Goal: Task Accomplishment & Management: Complete application form

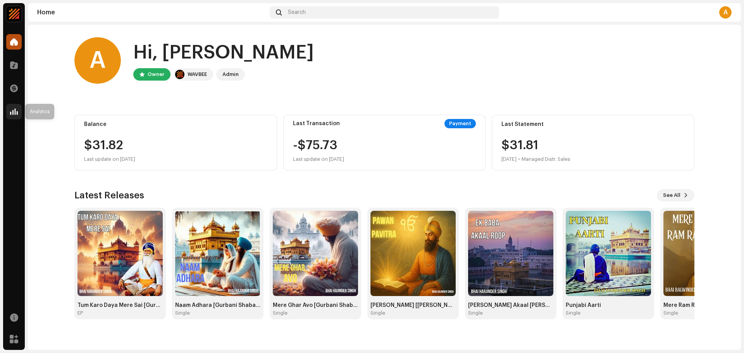
click at [9, 107] on div at bounding box center [13, 111] width 15 height 15
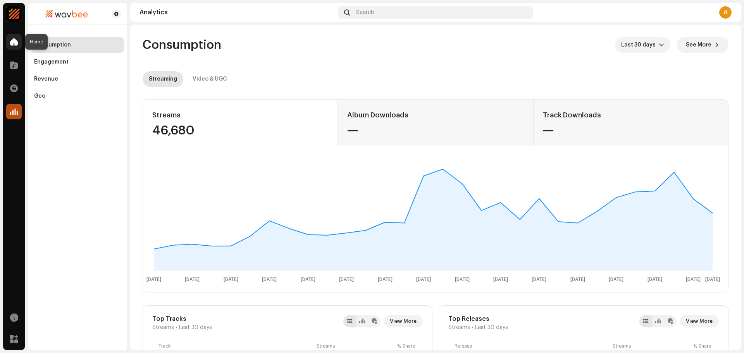
click at [10, 44] on span at bounding box center [14, 42] width 8 height 6
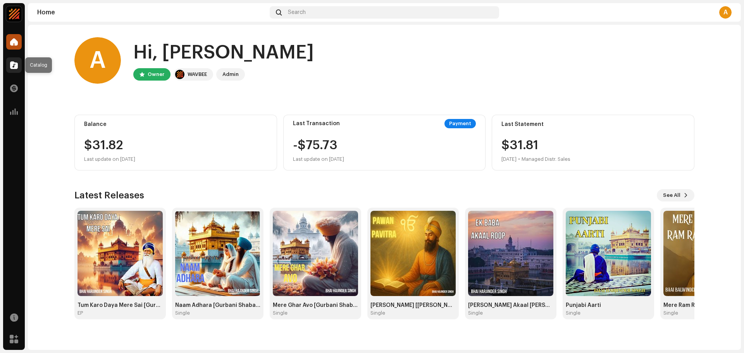
click at [9, 65] on div at bounding box center [13, 64] width 15 height 15
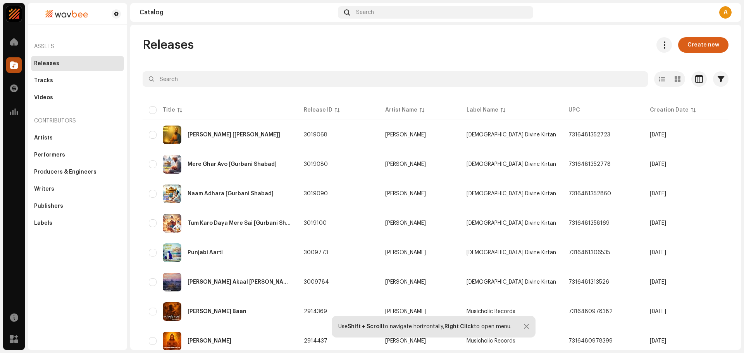
click at [699, 49] on span "Create new" at bounding box center [703, 44] width 32 height 15
click at [687, 44] on span "Create new" at bounding box center [703, 44] width 32 height 15
click at [687, 46] on span "Create new" at bounding box center [703, 44] width 32 height 15
click at [524, 325] on div at bounding box center [526, 327] width 5 height 6
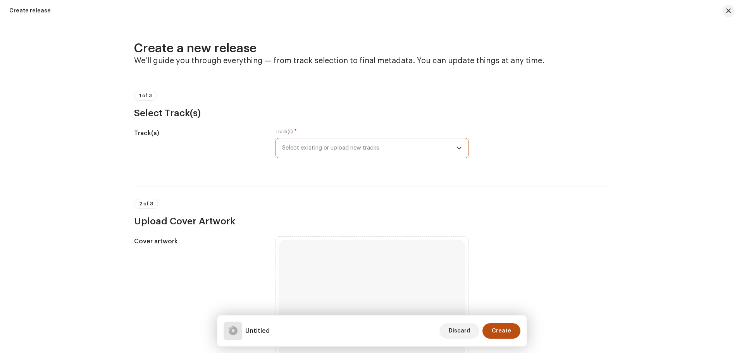
click at [312, 151] on span "Select existing or upload new tracks" at bounding box center [369, 147] width 174 height 19
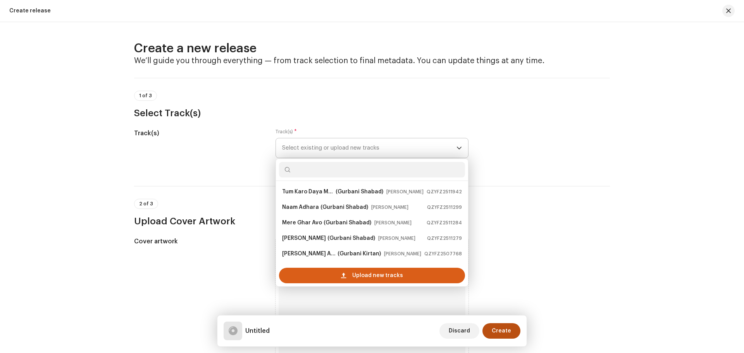
scroll to position [12, 0]
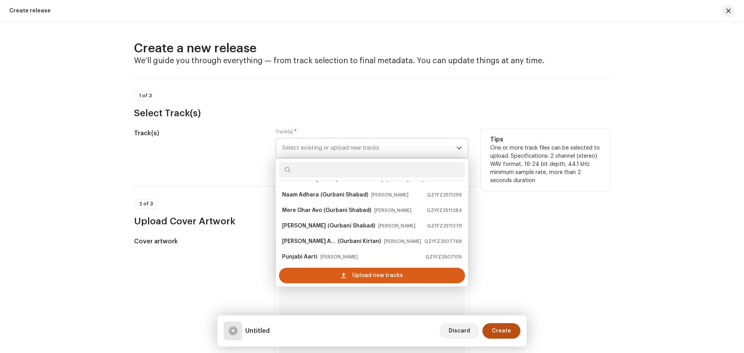
click at [331, 280] on div "Upload new tracks" at bounding box center [372, 275] width 186 height 15
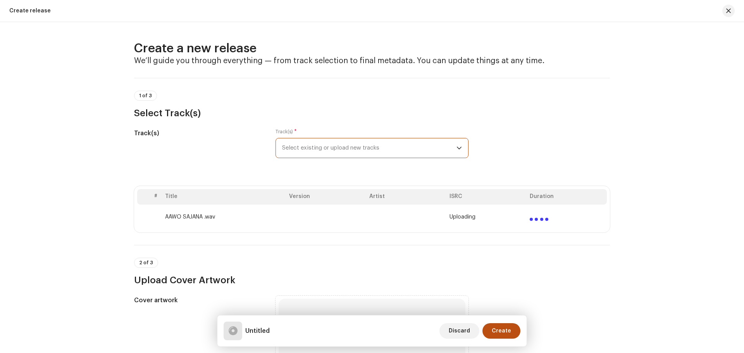
click at [316, 150] on span "Select existing or upload new tracks" at bounding box center [369, 147] width 174 height 19
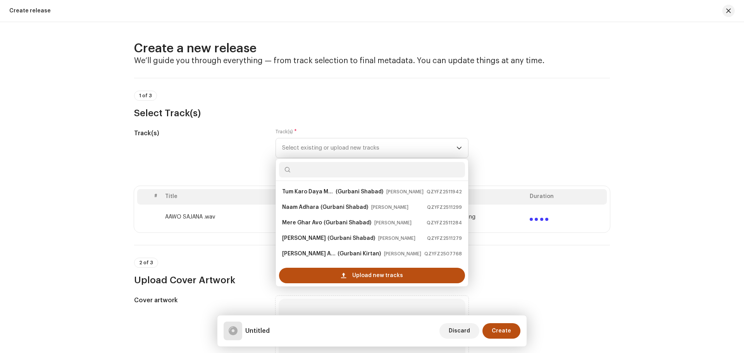
click at [600, 132] on div "Track(s) Track(s) * Select existing or upload new tracks Tum Karo Daya Mere Sai…" at bounding box center [372, 148] width 476 height 39
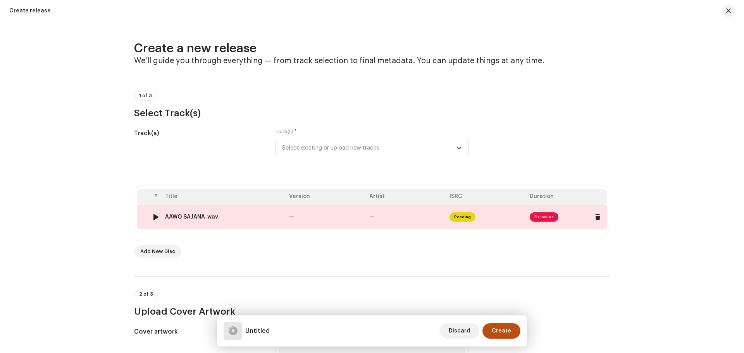
click at [539, 215] on span "Fix Issues" at bounding box center [544, 216] width 29 height 9
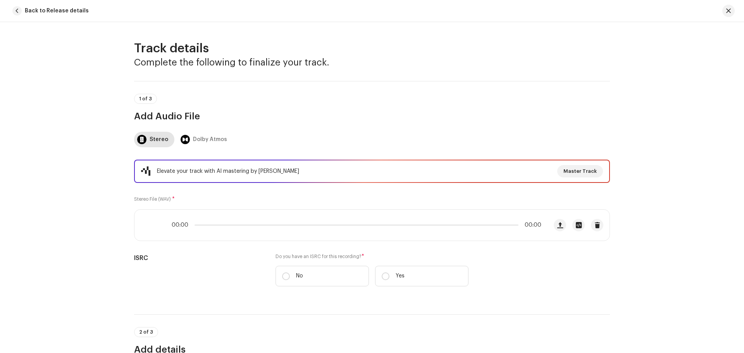
scroll to position [340, 0]
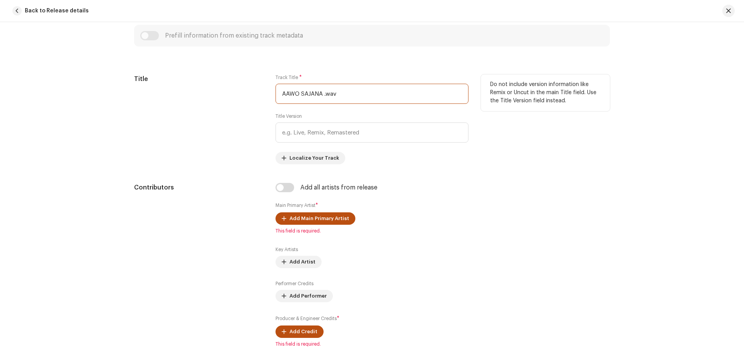
click at [319, 95] on input "AAWO SAJANA .wav" at bounding box center [371, 94] width 193 height 20
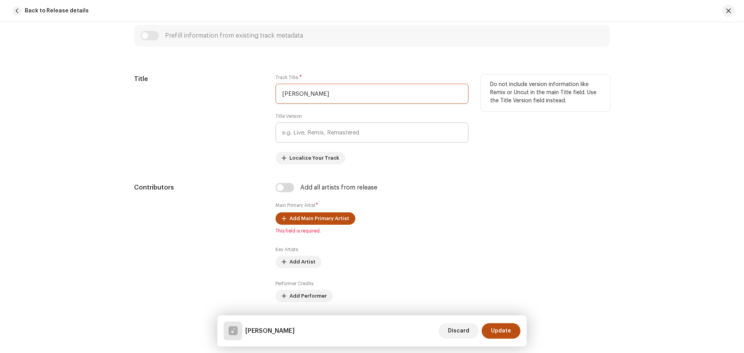
type input "[PERSON_NAME]"
click at [303, 134] on input "text" at bounding box center [371, 132] width 193 height 20
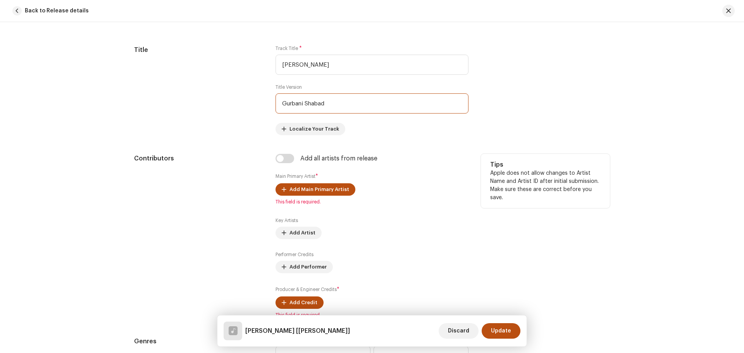
scroll to position [495, 0]
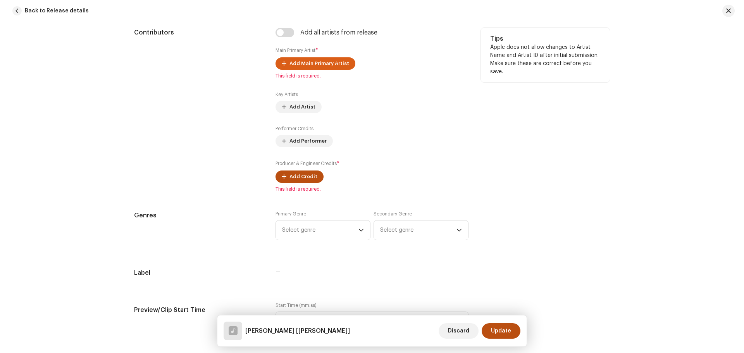
type input "Gurbani Shabad"
click at [315, 63] on span "Add Main Primary Artist" at bounding box center [319, 63] width 60 height 15
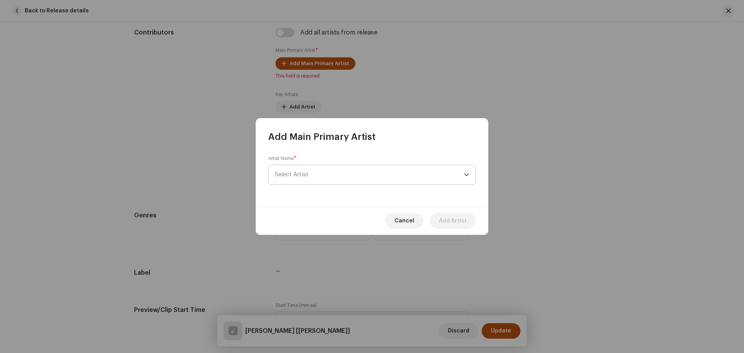
click at [327, 182] on span "Select Artist" at bounding box center [369, 174] width 189 height 19
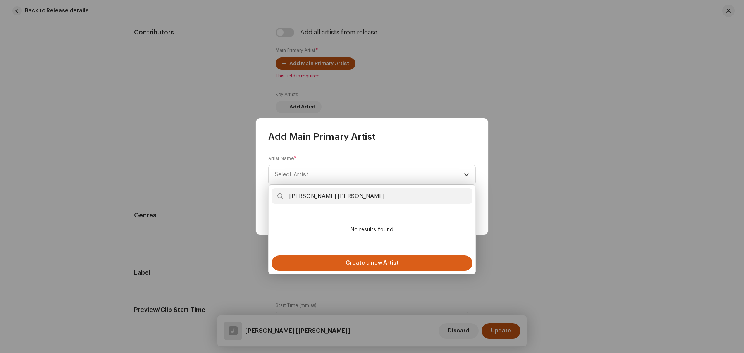
type input "[PERSON_NAME] [PERSON_NAME]"
click at [360, 260] on span "Create a new Artist" at bounding box center [372, 262] width 53 height 15
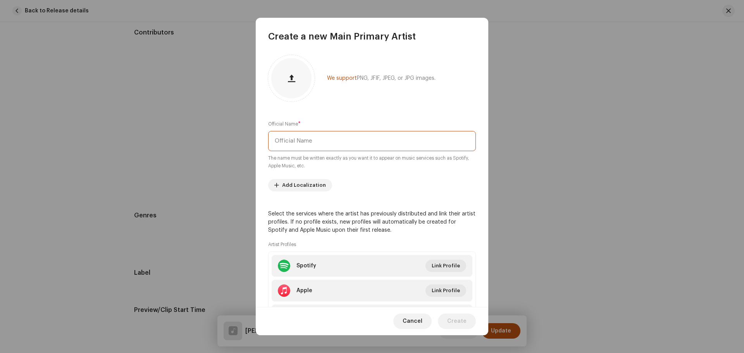
click at [343, 145] on input "text" at bounding box center [372, 141] width 208 height 20
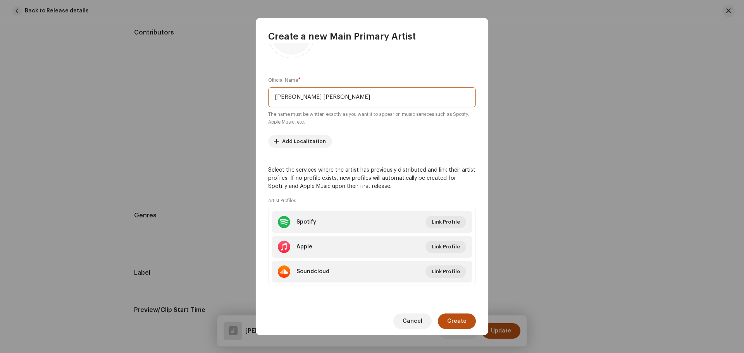
scroll to position [44, 0]
type input "[PERSON_NAME] [PERSON_NAME]"
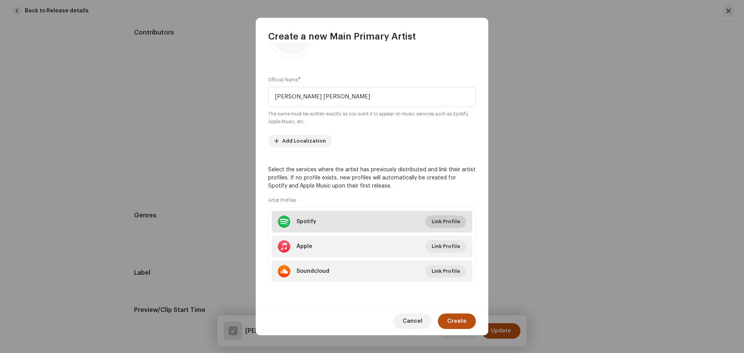
click at [442, 215] on span "Link Profile" at bounding box center [446, 221] width 28 height 15
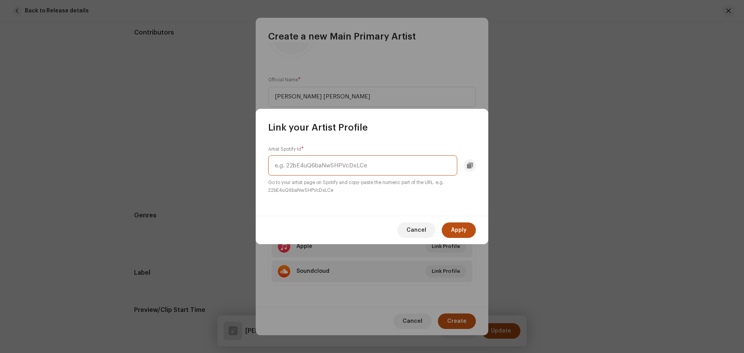
click at [364, 166] on input "text" at bounding box center [362, 165] width 189 height 20
drag, startPoint x: 416, startPoint y: 228, endPoint x: 469, endPoint y: 228, distance: 53.5
click at [417, 228] on span "Cancel" at bounding box center [416, 229] width 20 height 15
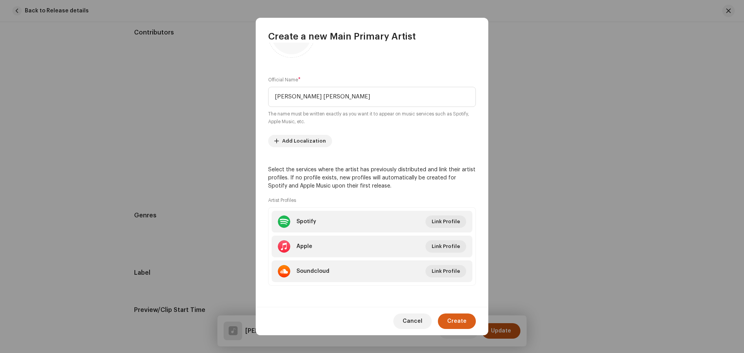
click at [455, 319] on span "Create" at bounding box center [456, 320] width 19 height 15
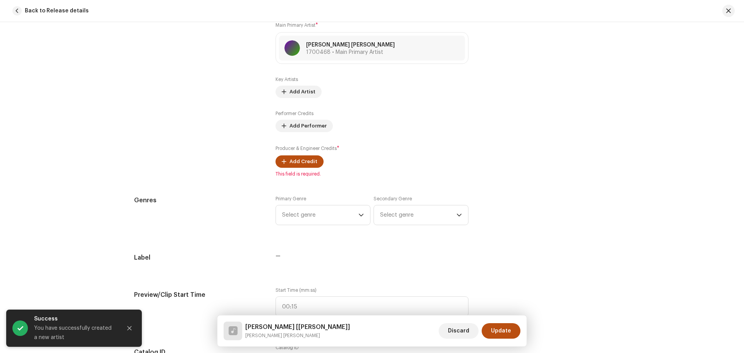
scroll to position [534, 0]
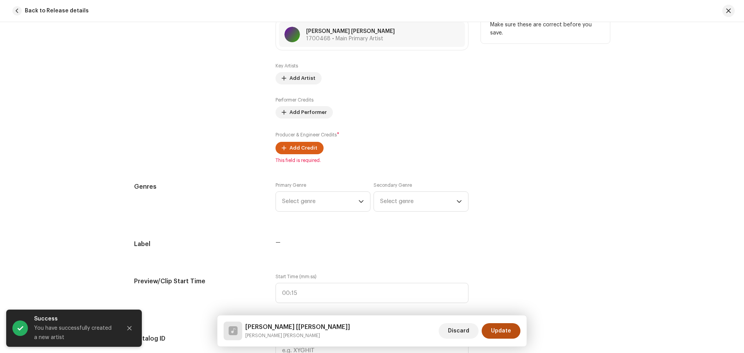
click at [291, 150] on span "Add Credit" at bounding box center [303, 147] width 28 height 15
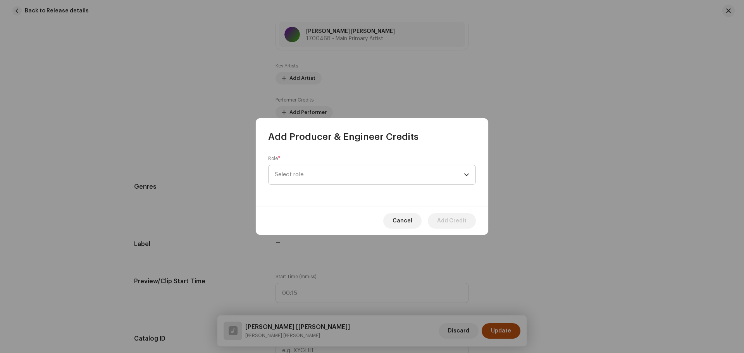
click at [341, 176] on span "Select role" at bounding box center [369, 174] width 189 height 19
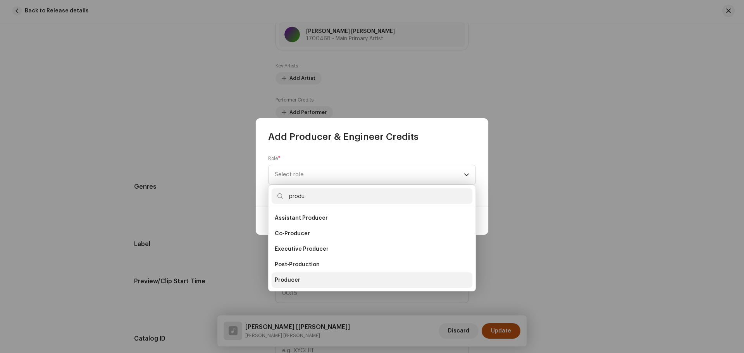
type input "produ"
click at [291, 280] on span "Producer" at bounding box center [288, 280] width 26 height 8
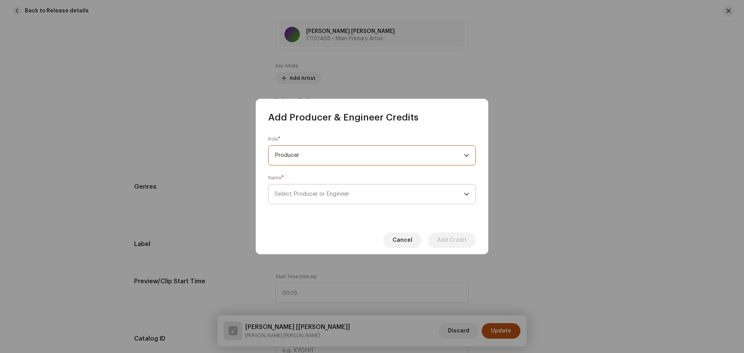
click at [333, 192] on span "Select Producer or Engineer" at bounding box center [312, 194] width 74 height 6
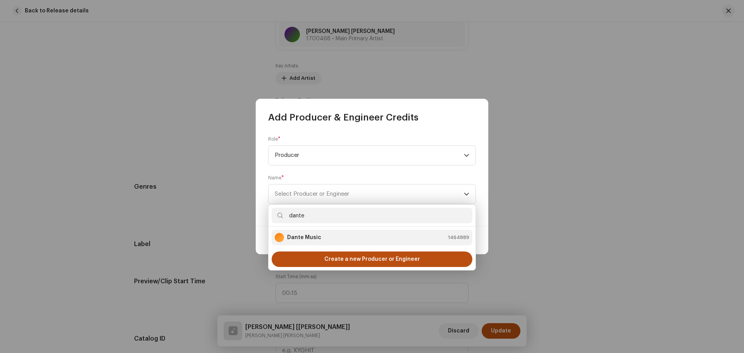
type input "dante"
click at [314, 239] on strong "Dante Music" at bounding box center [304, 238] width 34 height 8
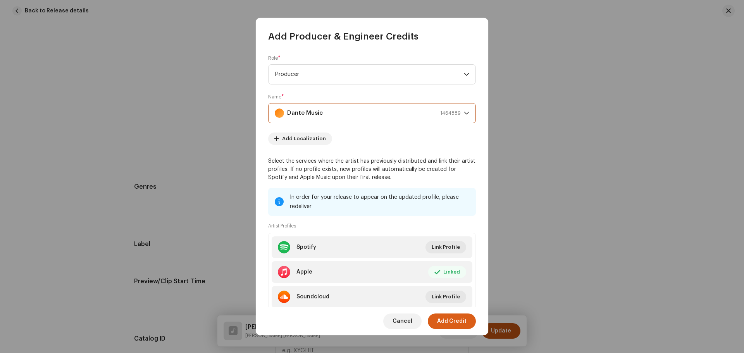
click at [456, 321] on span "Add Credit" at bounding box center [451, 320] width 29 height 15
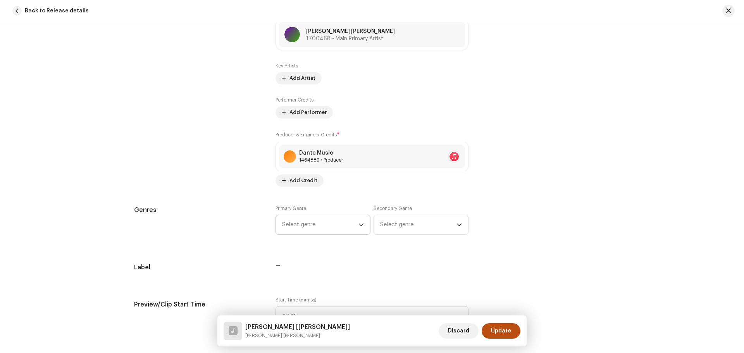
click at [319, 201] on div "Track details Complete the following to finalize your track. 1 of 3 Add Audio F…" at bounding box center [372, 351] width 501 height 1689
click at [321, 220] on span "Select genre" at bounding box center [320, 224] width 76 height 19
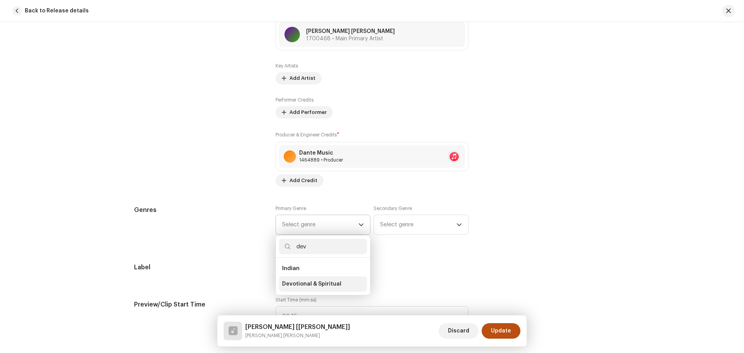
type input "dev"
click at [307, 281] on span "Devotional & Spiritual" at bounding box center [311, 284] width 59 height 8
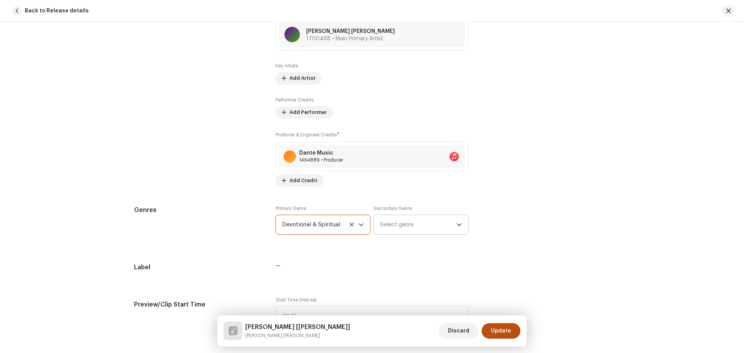
click at [414, 219] on span "Select genre" at bounding box center [418, 224] width 76 height 19
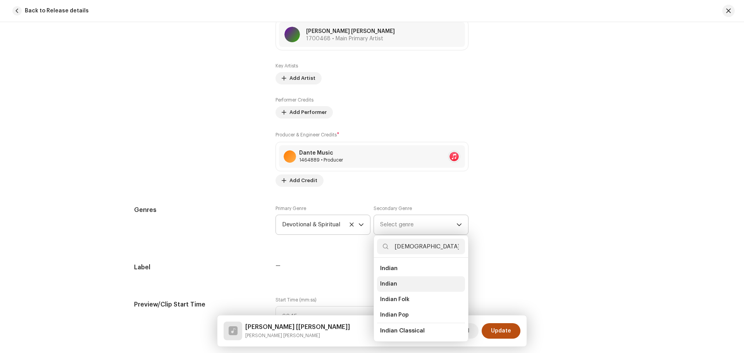
type input "[DEMOGRAPHIC_DATA]"
click at [389, 280] on span "Indian" at bounding box center [388, 284] width 17 height 8
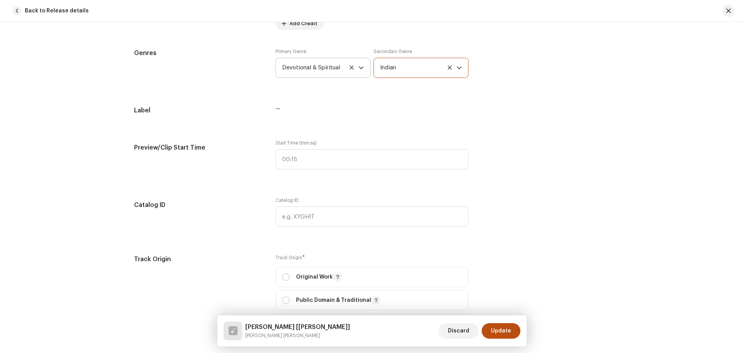
scroll to position [766, 0]
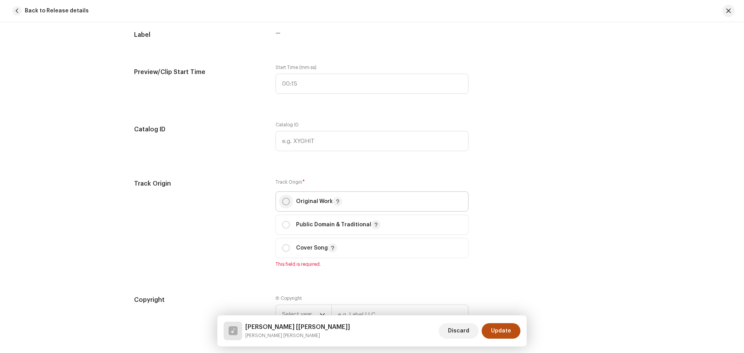
click at [288, 203] on div "Original Work" at bounding box center [312, 201] width 60 height 9
radio input "true"
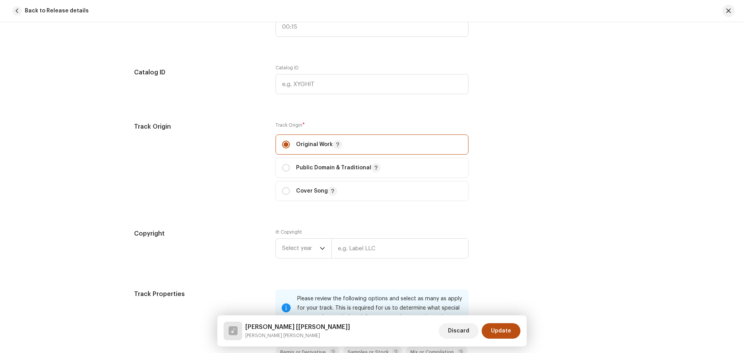
scroll to position [883, 0]
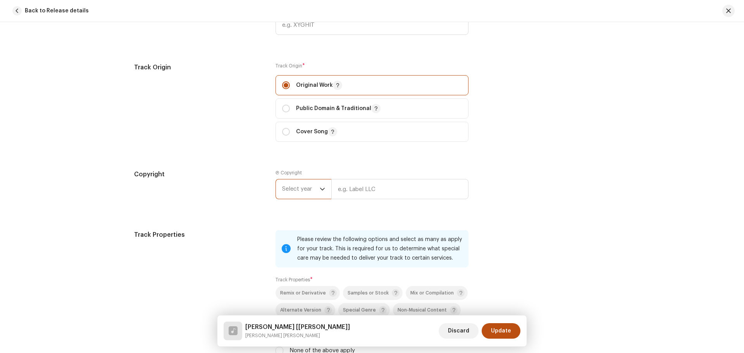
click at [303, 189] on span "Select year" at bounding box center [301, 188] width 38 height 19
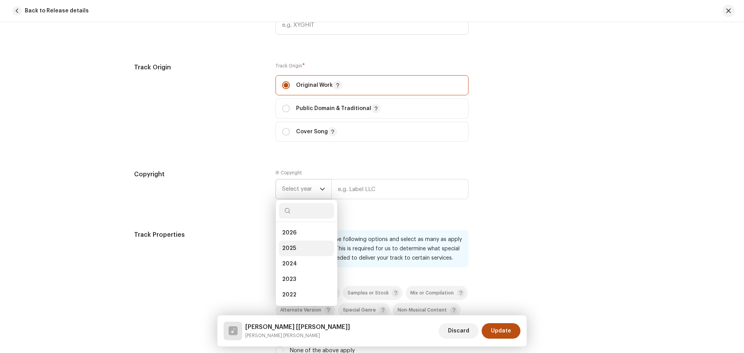
click at [294, 244] on li "2025" at bounding box center [306, 248] width 55 height 15
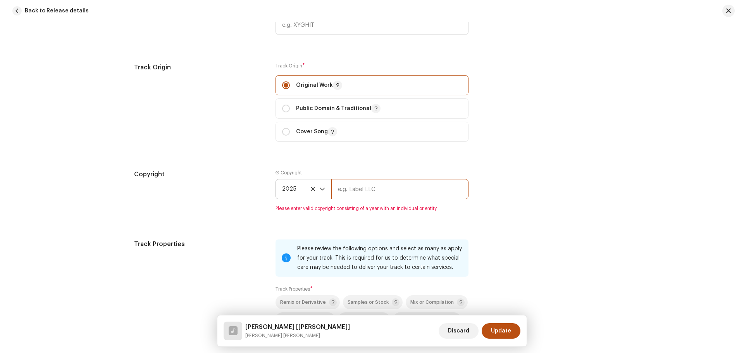
click at [359, 188] on input "text" at bounding box center [399, 189] width 137 height 20
click at [495, 220] on div "Track details Complete the following to finalize your track. 1 of 3 Add Audio F…" at bounding box center [372, 2] width 501 height 1689
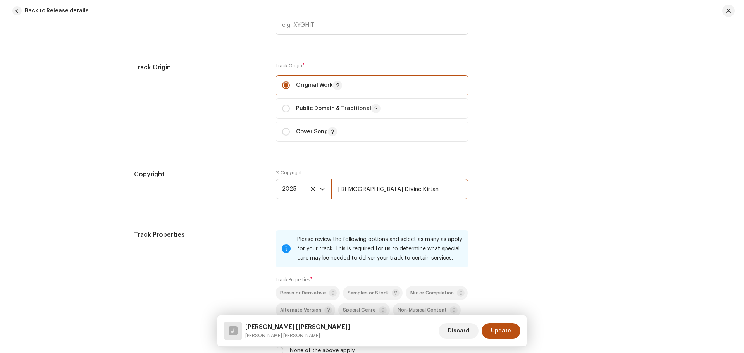
click at [395, 190] on input "[DEMOGRAPHIC_DATA] Divine Kirtan" at bounding box center [399, 189] width 137 height 20
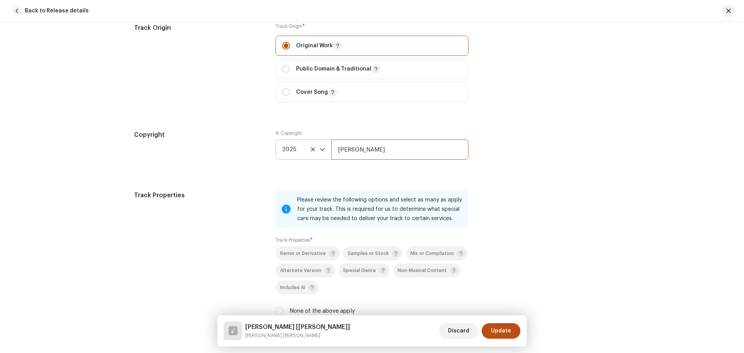
scroll to position [1038, 0]
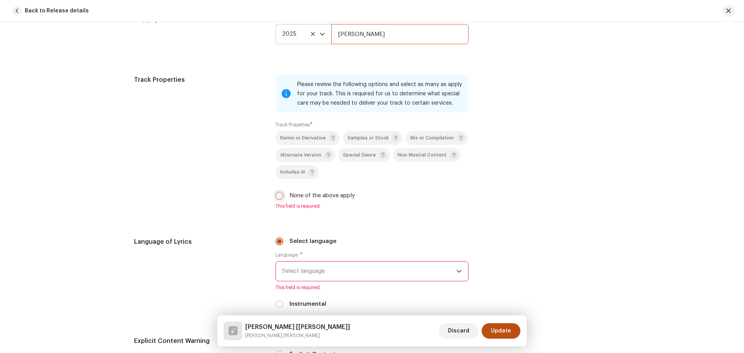
type input "[PERSON_NAME]"
click at [281, 196] on input "None of the above apply" at bounding box center [279, 196] width 8 height 8
checkbox input "true"
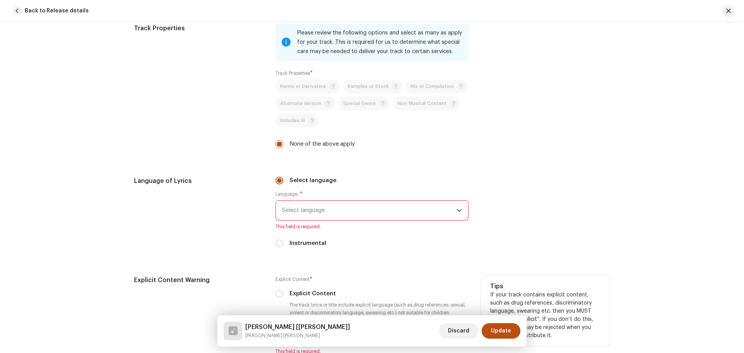
scroll to position [1154, 0]
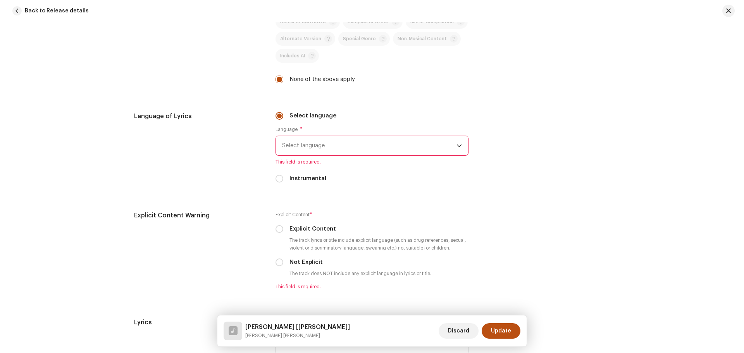
click at [305, 145] on span "Select language" at bounding box center [369, 145] width 174 height 19
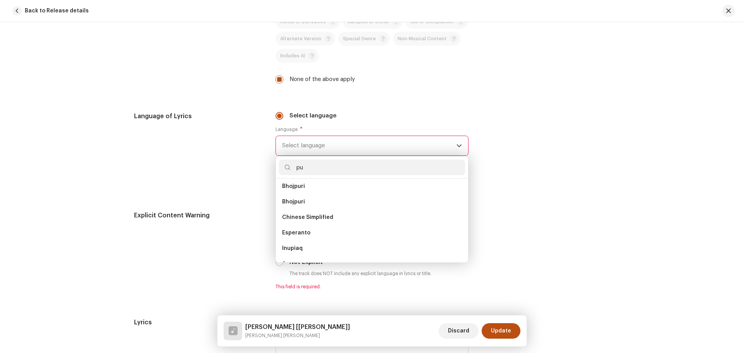
scroll to position [0, 0]
type input "punj"
click at [292, 188] on span "Punjabi" at bounding box center [292, 190] width 21 height 8
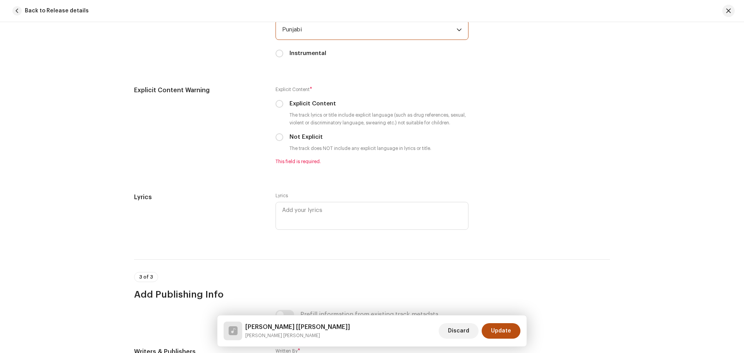
scroll to position [1270, 0]
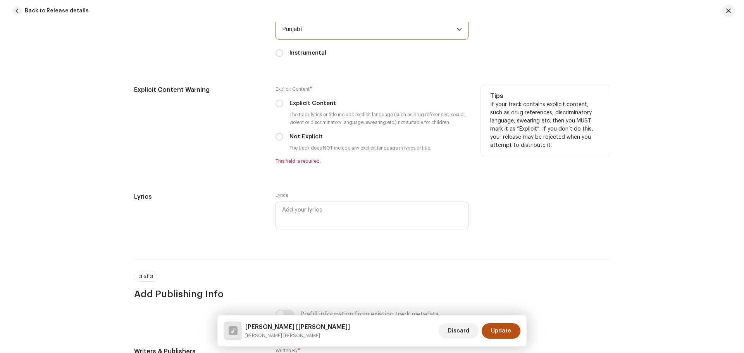
drag, startPoint x: 277, startPoint y: 135, endPoint x: 276, endPoint y: 141, distance: 6.6
click at [277, 135] on input "Not Explicit" at bounding box center [279, 137] width 8 height 8
radio input "true"
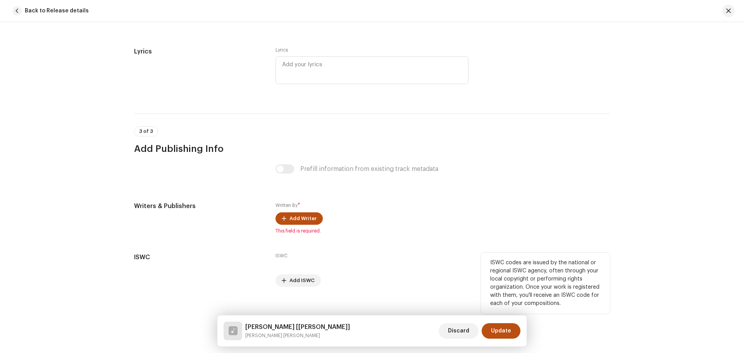
scroll to position [1414, 0]
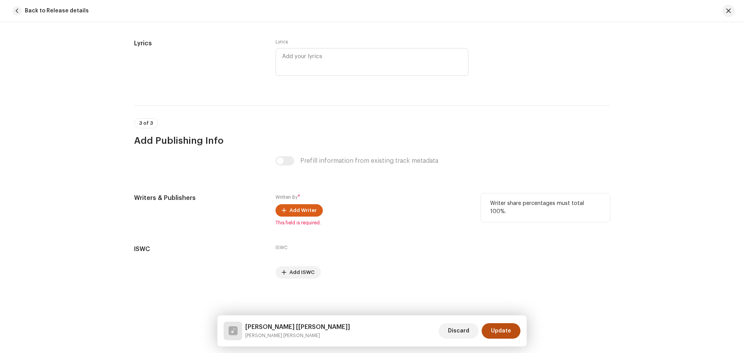
click at [305, 209] on span "Add Writer" at bounding box center [302, 210] width 27 height 15
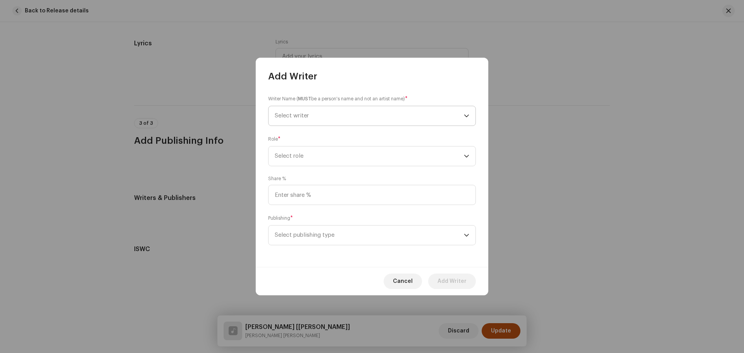
click at [306, 119] on span "Select writer" at bounding box center [369, 115] width 189 height 19
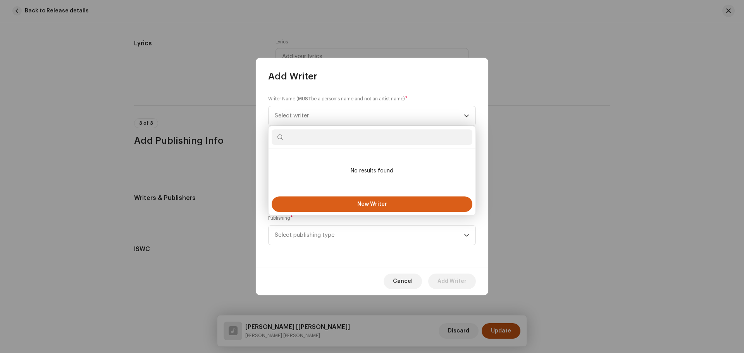
click at [375, 203] on span "New Writer" at bounding box center [372, 203] width 30 height 5
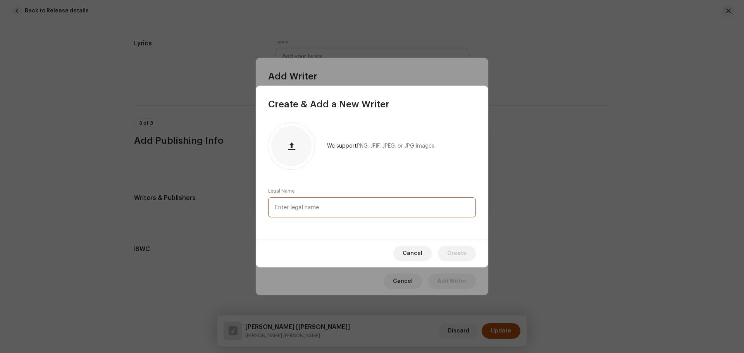
click at [326, 204] on input "text" at bounding box center [372, 207] width 208 height 20
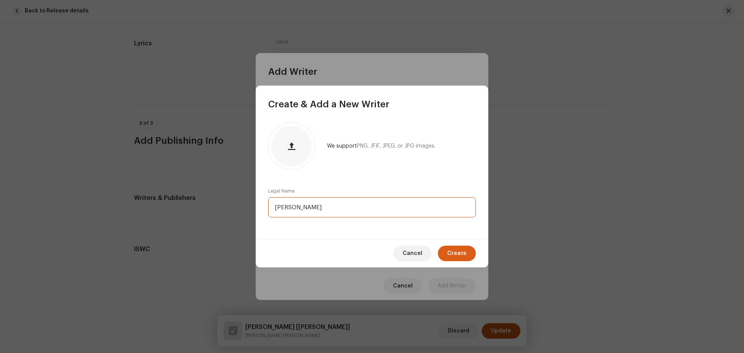
type input "[PERSON_NAME]"
click at [460, 252] on span "Create" at bounding box center [456, 253] width 19 height 15
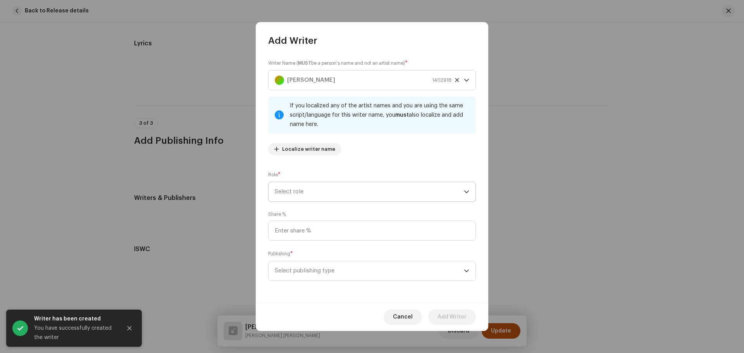
click at [320, 195] on span "Select role" at bounding box center [369, 191] width 189 height 19
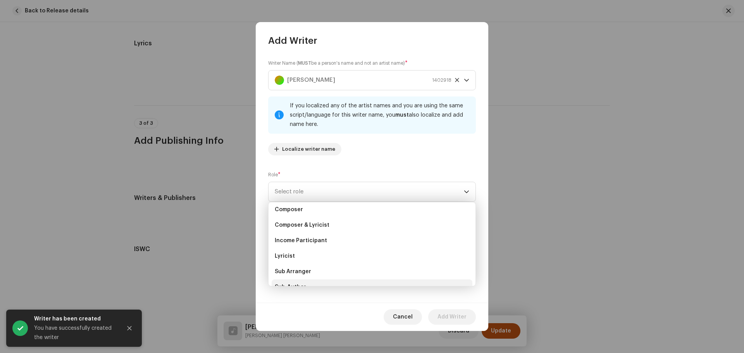
scroll to position [77, 0]
click at [310, 212] on li "Lyricist" at bounding box center [372, 212] width 201 height 15
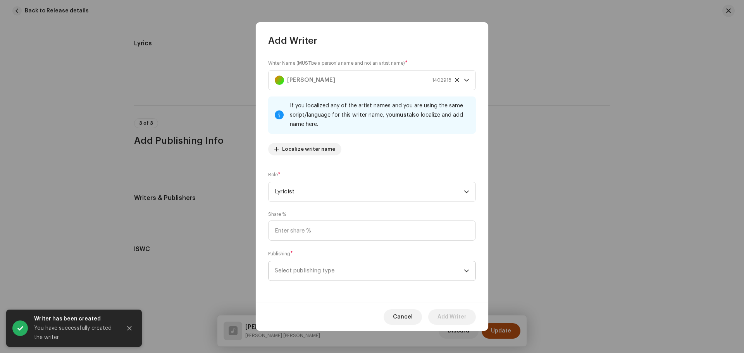
click at [332, 270] on span "Select publishing type" at bounding box center [369, 270] width 189 height 19
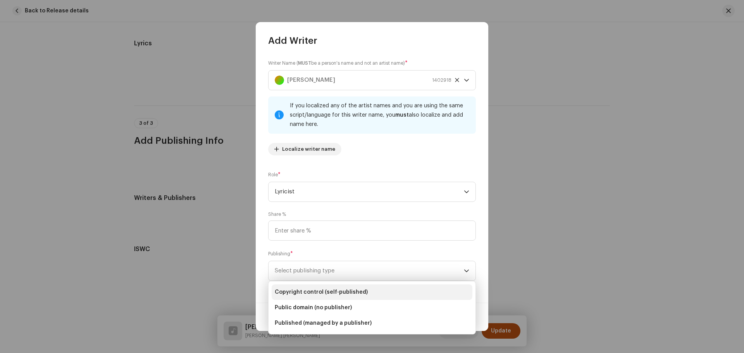
click at [334, 293] on span "Copyright control (self-published)" at bounding box center [321, 292] width 93 height 8
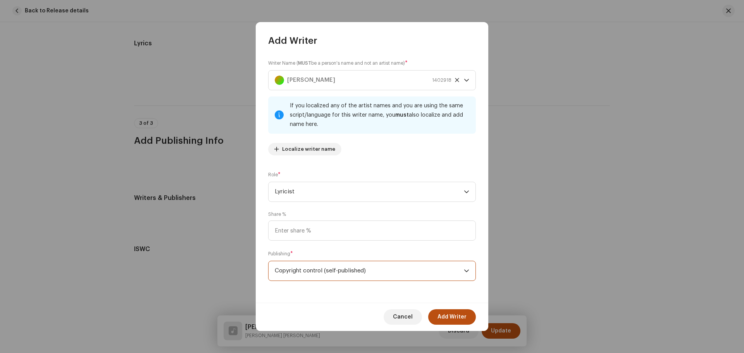
click at [464, 316] on span "Add Writer" at bounding box center [451, 316] width 29 height 15
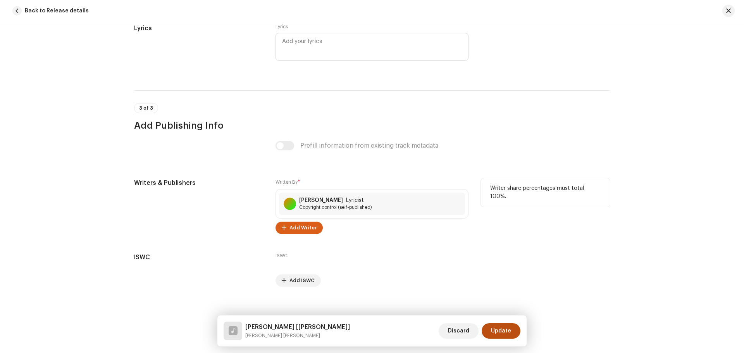
scroll to position [1437, 0]
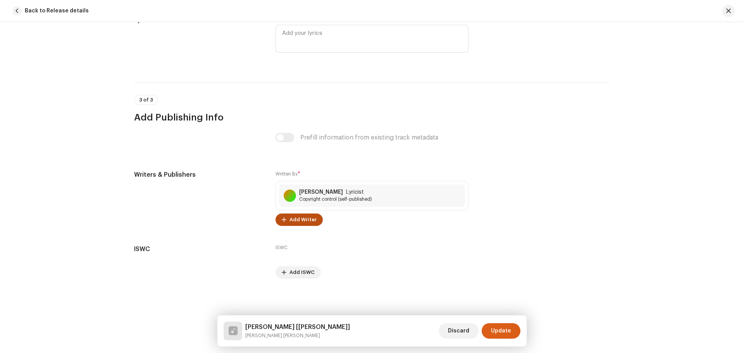
click at [504, 329] on span "Update" at bounding box center [501, 330] width 20 height 15
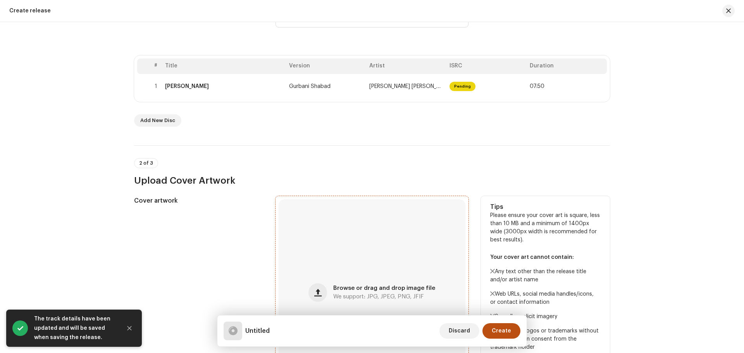
scroll to position [155, 0]
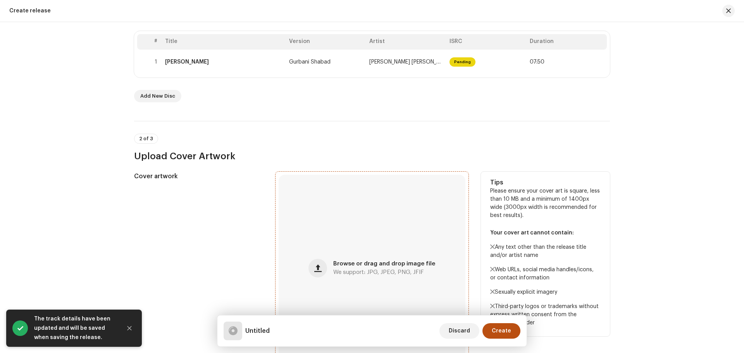
click at [355, 263] on span "Browse or drag and drop image file" at bounding box center [384, 263] width 102 height 5
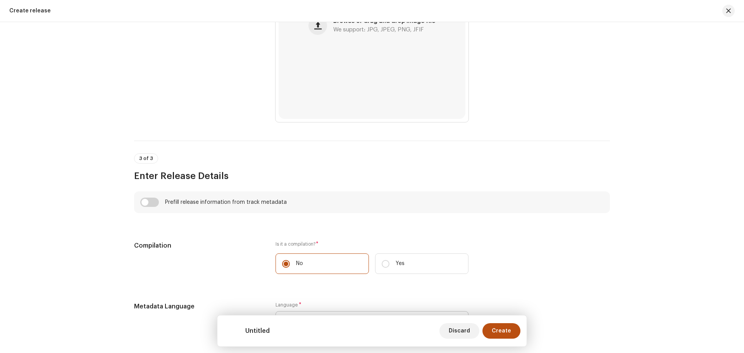
scroll to position [465, 0]
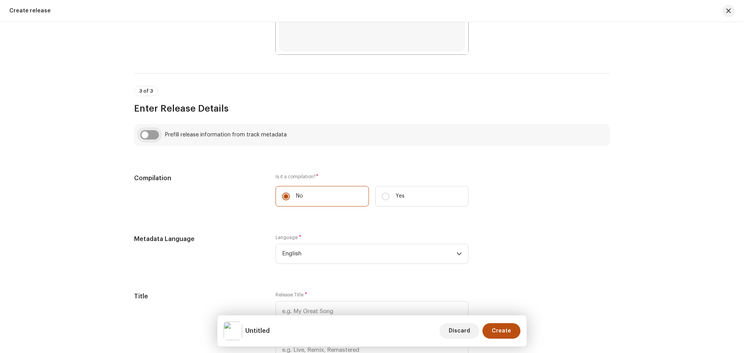
click at [143, 136] on input "checkbox" at bounding box center [149, 134] width 19 height 9
checkbox input "true"
type input "[PERSON_NAME]"
type input "Gurbani Shabad"
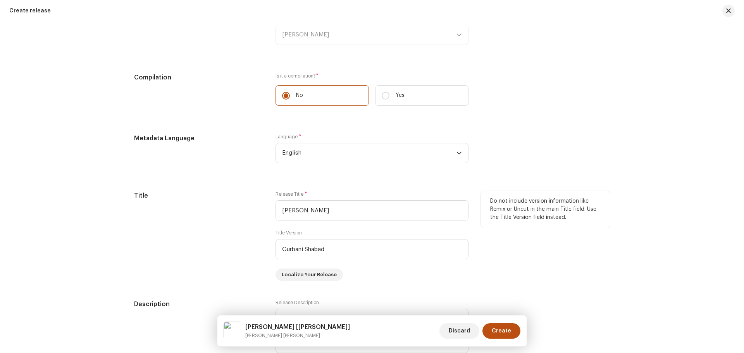
scroll to position [620, 0]
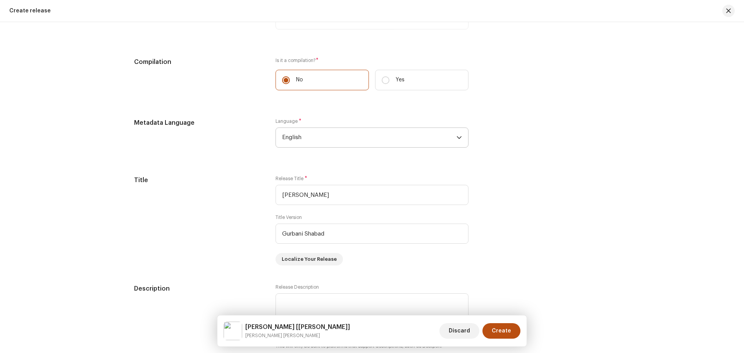
click at [307, 139] on span "English" at bounding box center [369, 137] width 174 height 19
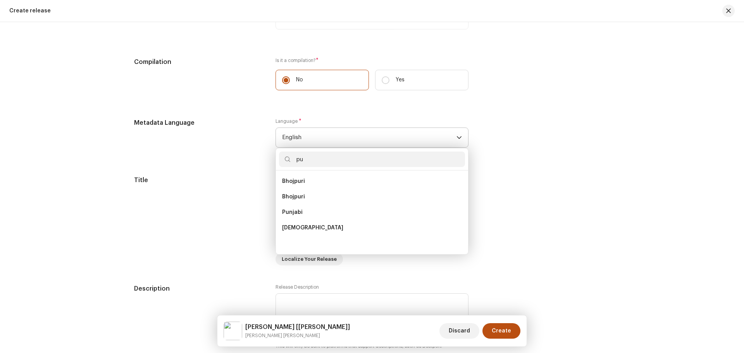
scroll to position [0, 0]
type input "punj"
click at [304, 187] on li "Punjabi" at bounding box center [372, 181] width 186 height 15
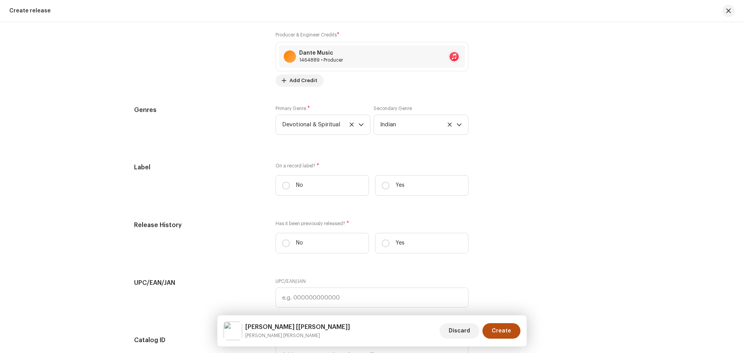
scroll to position [1162, 0]
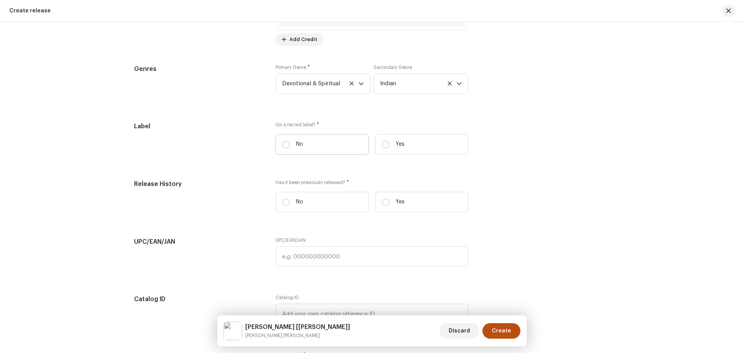
drag, startPoint x: 284, startPoint y: 145, endPoint x: 302, endPoint y: 153, distance: 20.0
click at [283, 145] on input "No" at bounding box center [286, 145] width 8 height 8
radio input "true"
click at [387, 145] on input "Yes" at bounding box center [386, 145] width 8 height 8
radio input "true"
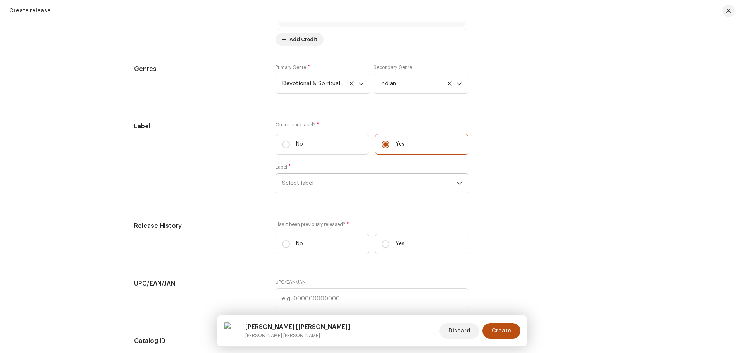
click at [349, 184] on span "Select label" at bounding box center [369, 183] width 174 height 19
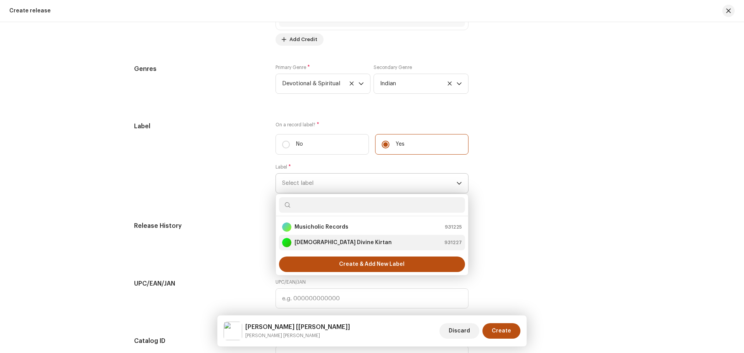
click at [335, 243] on strong "[DEMOGRAPHIC_DATA] Divine Kirtan" at bounding box center [342, 243] width 97 height 8
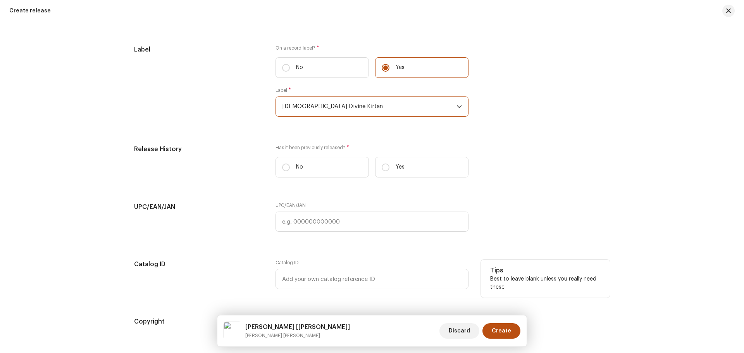
scroll to position [1240, 0]
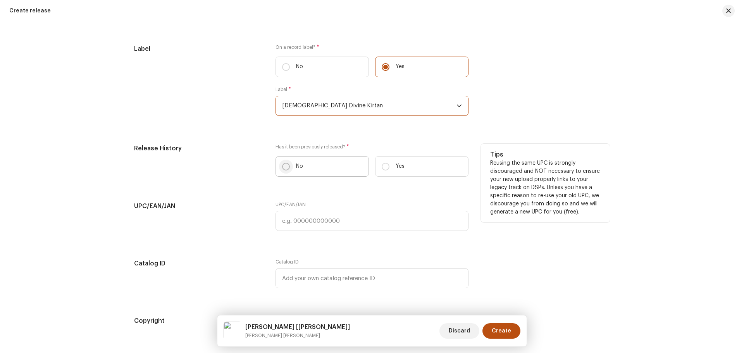
click at [282, 167] on input "No" at bounding box center [286, 167] width 8 height 8
radio input "true"
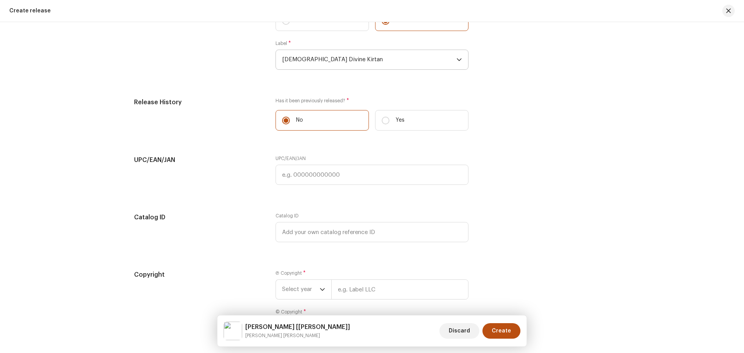
scroll to position [1355, 0]
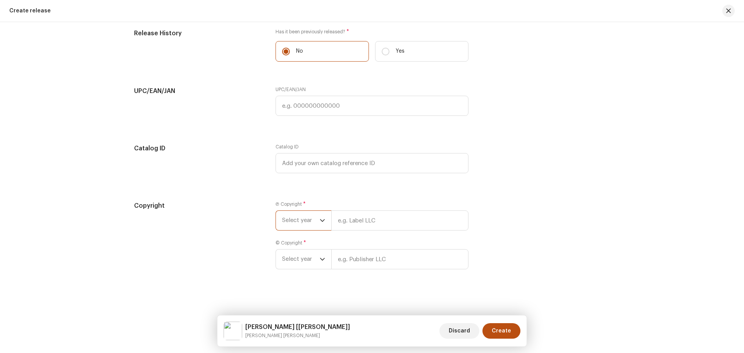
click at [305, 220] on span "Select year" at bounding box center [301, 220] width 38 height 19
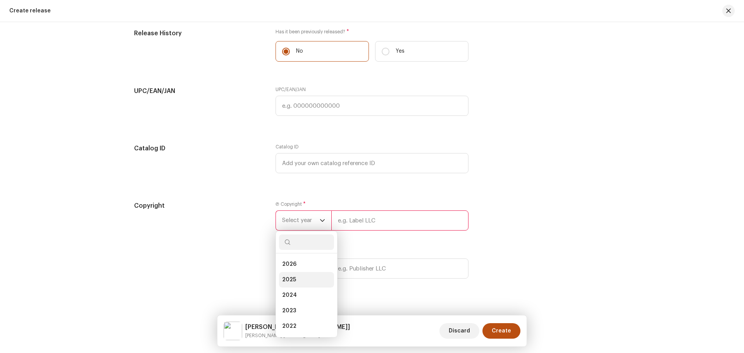
click at [293, 276] on span "2025" at bounding box center [289, 280] width 14 height 8
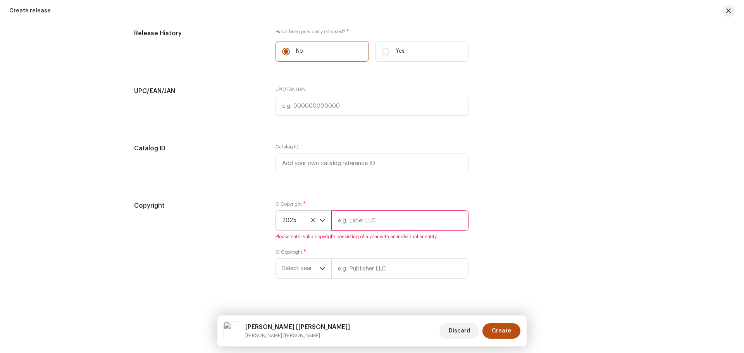
click at [365, 219] on input "text" at bounding box center [399, 220] width 137 height 20
type input "[PERSON_NAME]"
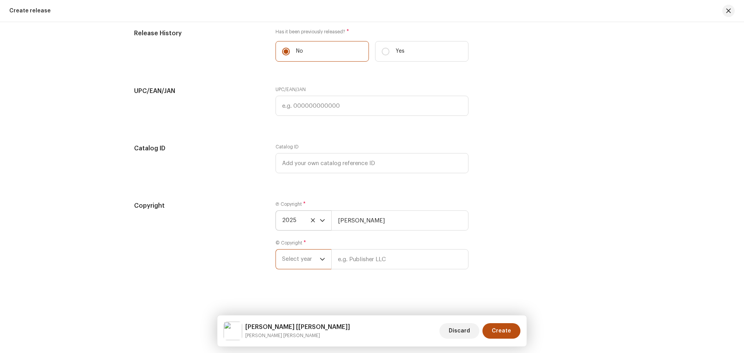
click at [295, 262] on span "Select year" at bounding box center [301, 259] width 38 height 19
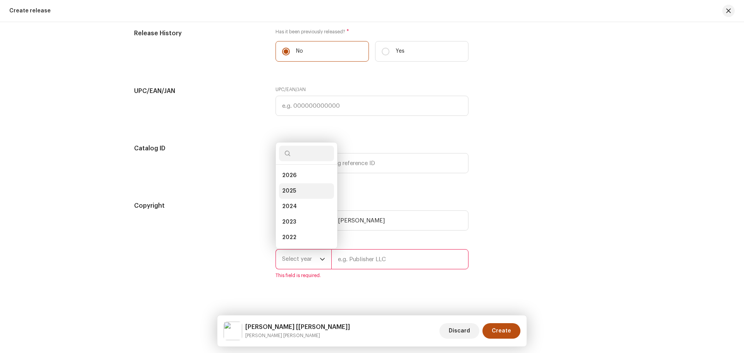
click at [298, 189] on li "2025" at bounding box center [306, 190] width 55 height 15
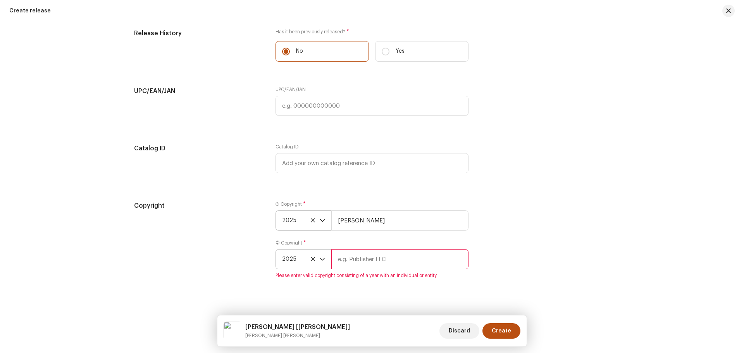
click at [356, 256] on input "text" at bounding box center [399, 259] width 137 height 20
type input "[PERSON_NAME]"
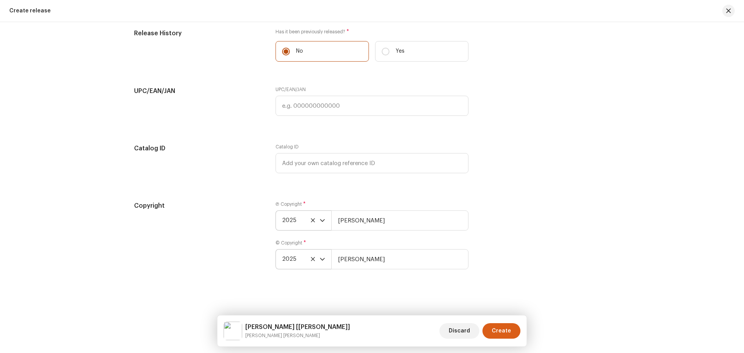
click at [506, 332] on span "Create" at bounding box center [501, 330] width 19 height 15
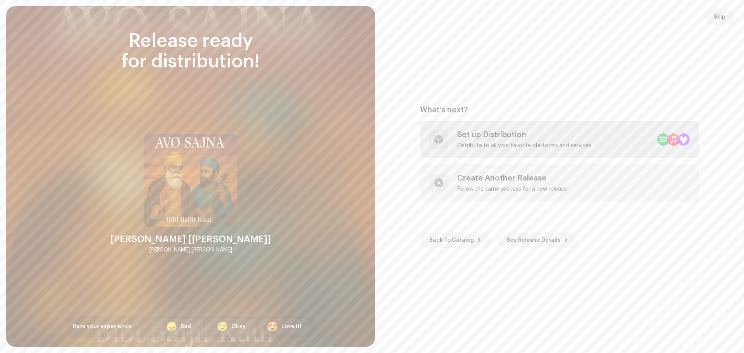
click at [597, 146] on div "Set up Distribution Distribute to all your favorite platforms and services" at bounding box center [559, 139] width 279 height 37
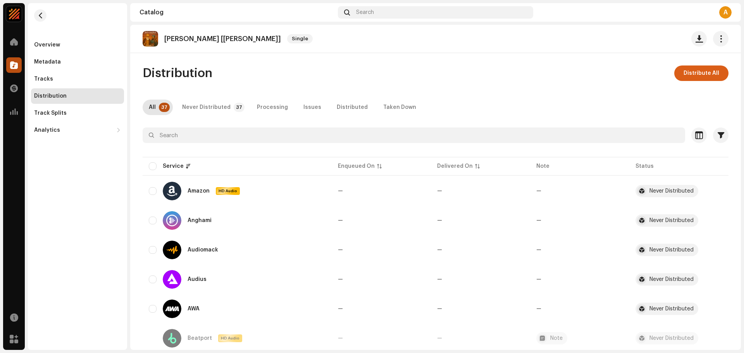
click at [699, 76] on span "Distribute All" at bounding box center [701, 72] width 36 height 15
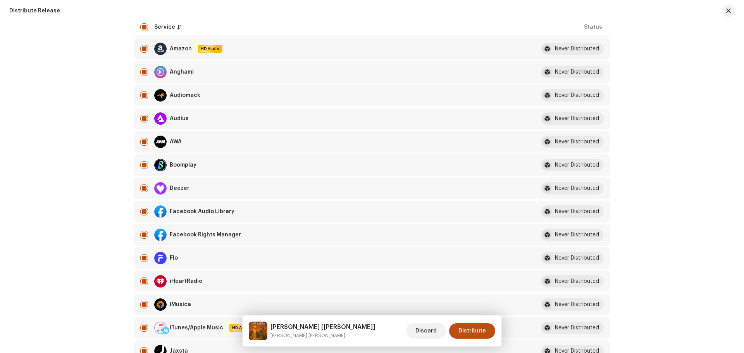
scroll to position [155, 0]
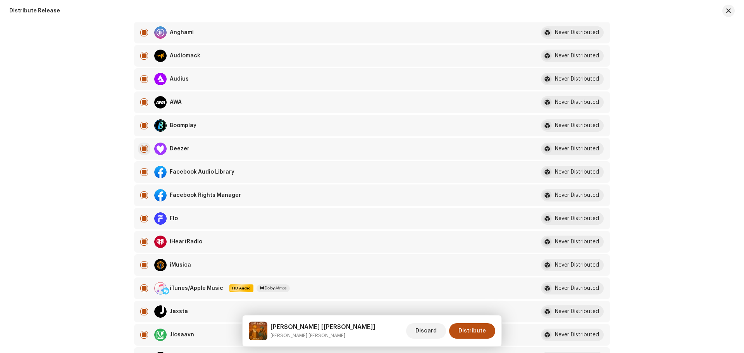
click at [143, 151] on input "checkbox" at bounding box center [144, 149] width 8 height 8
checkbox input "false"
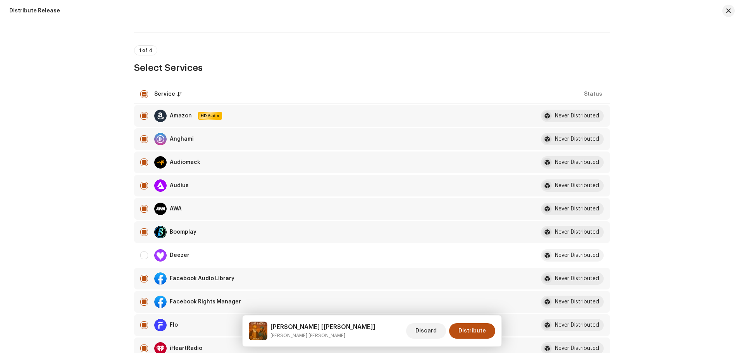
scroll to position [0, 0]
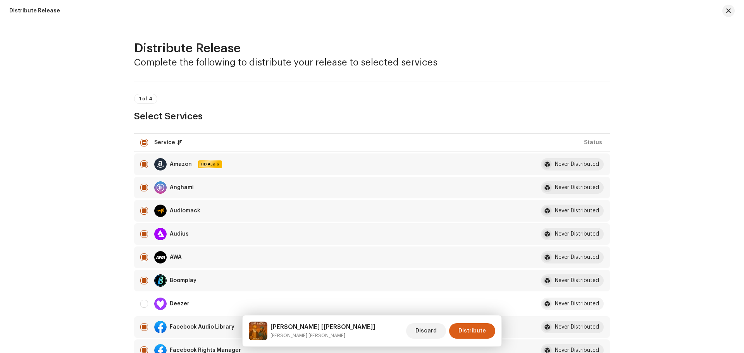
click at [464, 329] on span "Distribute" at bounding box center [472, 330] width 28 height 15
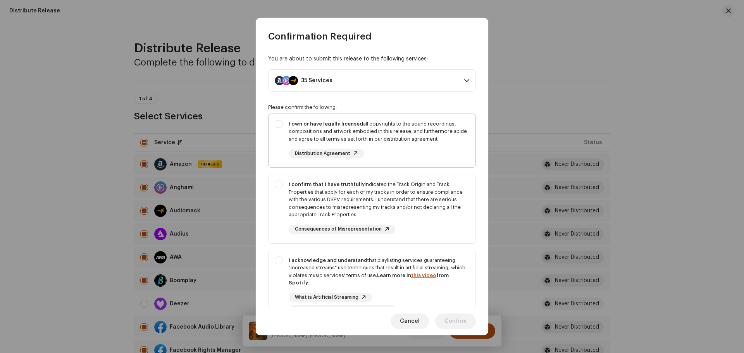
click at [277, 125] on div "I own or have legally licensed all copyrights to the sound recordings, composit…" at bounding box center [372, 139] width 207 height 51
checkbox input "true"
click at [279, 184] on div "I confirm that I have truthfully indicated the Track Origin and Track Propertie…" at bounding box center [372, 207] width 207 height 66
checkbox input "true"
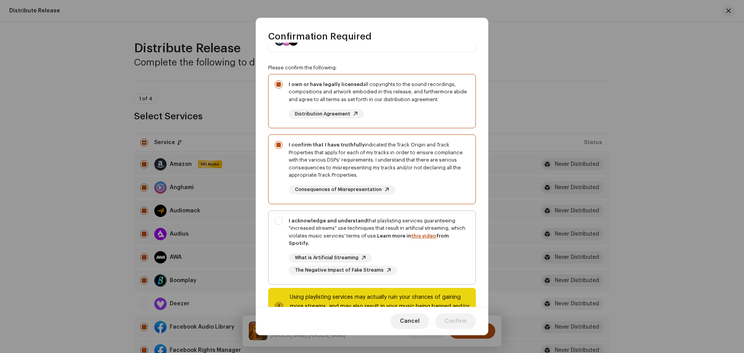
scroll to position [70, 0]
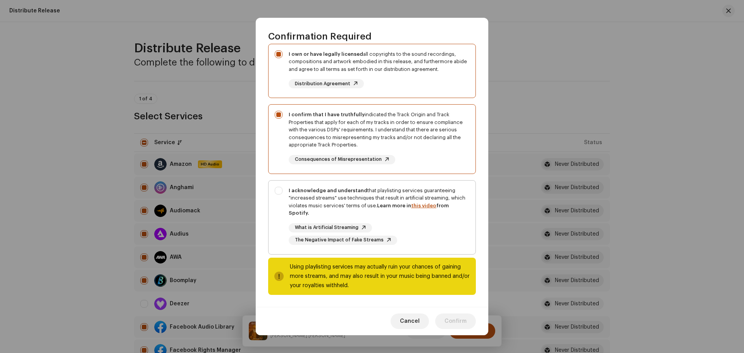
click at [278, 191] on div "I acknowledge and understand that playlisting services guaranteeing "increased …" at bounding box center [372, 216] width 207 height 71
checkbox input "true"
click at [451, 319] on span "Confirm" at bounding box center [455, 320] width 22 height 15
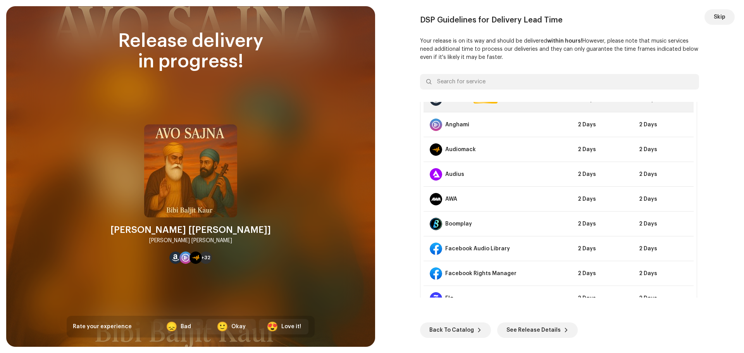
scroll to position [0, 0]
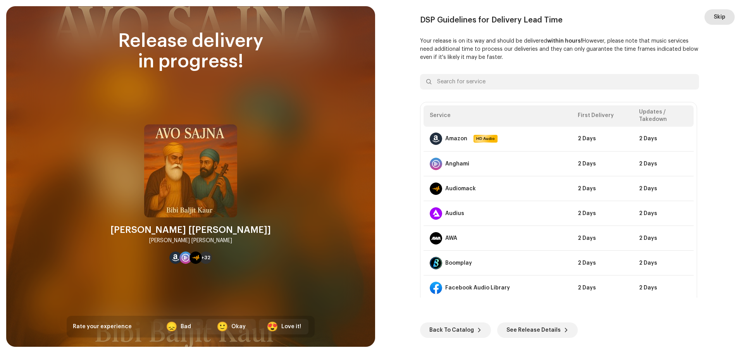
click at [714, 13] on span "Skip" at bounding box center [720, 16] width 12 height 15
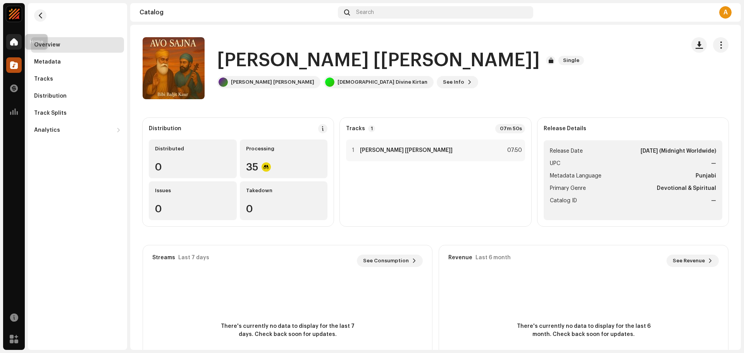
click at [15, 41] on span at bounding box center [14, 42] width 8 height 6
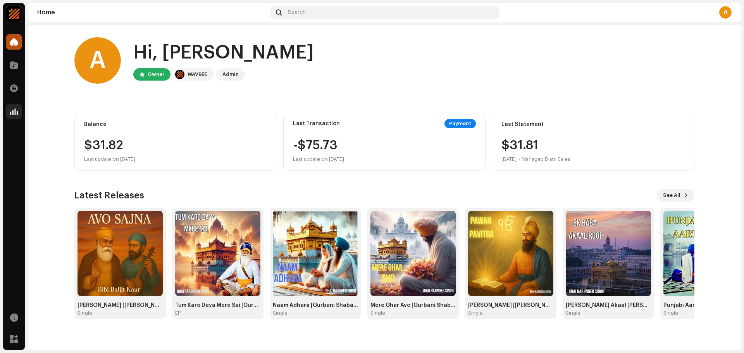
click at [14, 107] on div at bounding box center [13, 111] width 15 height 15
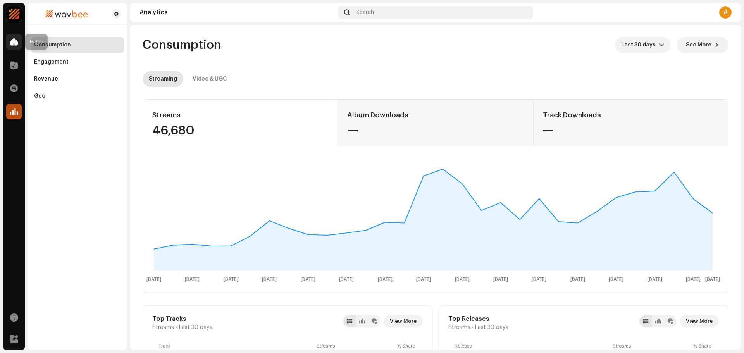
click at [15, 44] on span at bounding box center [14, 42] width 8 height 6
